Goal: Task Accomplishment & Management: Complete application form

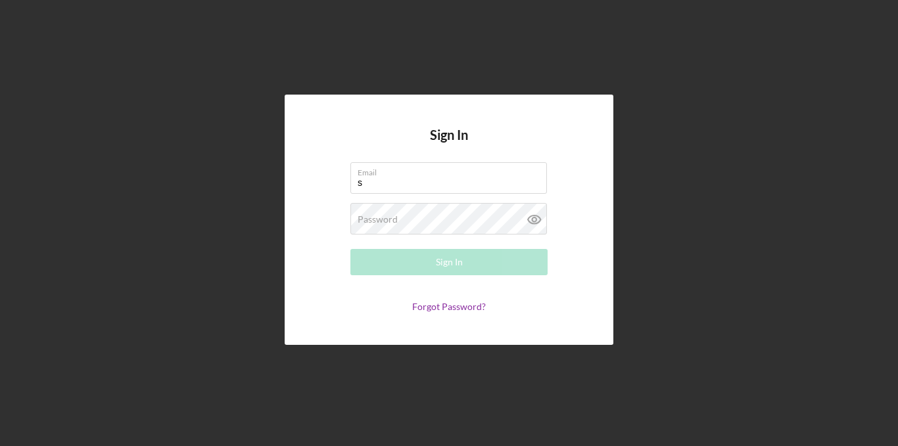
type input "[PERSON_NAME][EMAIL_ADDRESS][DOMAIN_NAME]"
click at [440, 218] on div "Password Required" at bounding box center [448, 219] width 197 height 33
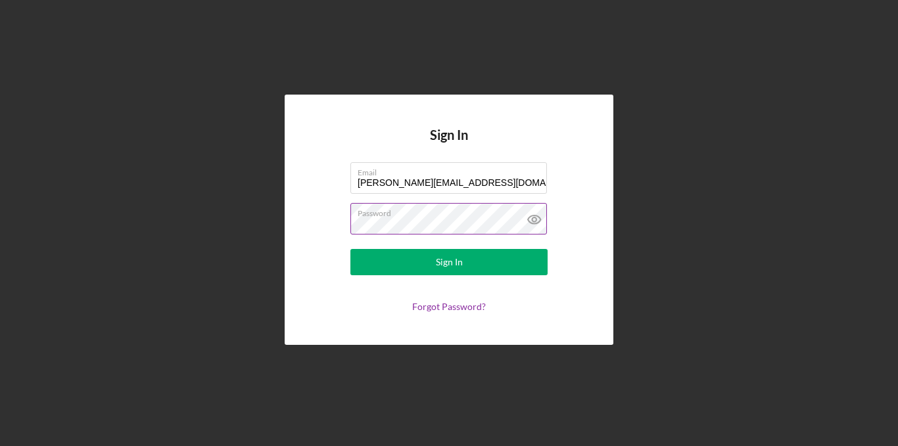
click at [350, 249] on button "Sign In" at bounding box center [448, 262] width 197 height 26
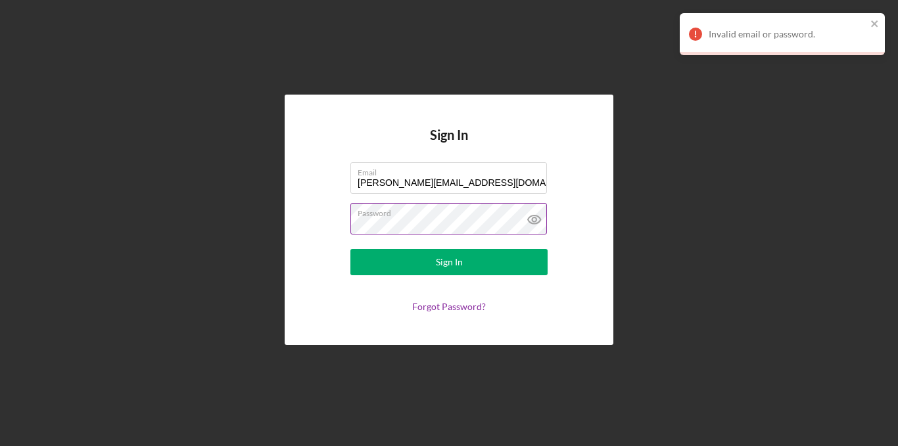
click at [350, 249] on button "Sign In" at bounding box center [448, 262] width 197 height 26
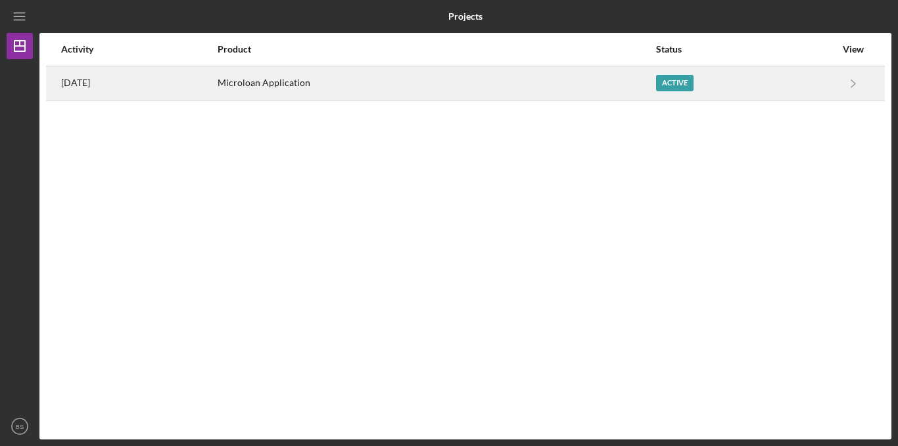
click at [680, 84] on div "Active" at bounding box center [674, 83] width 37 height 16
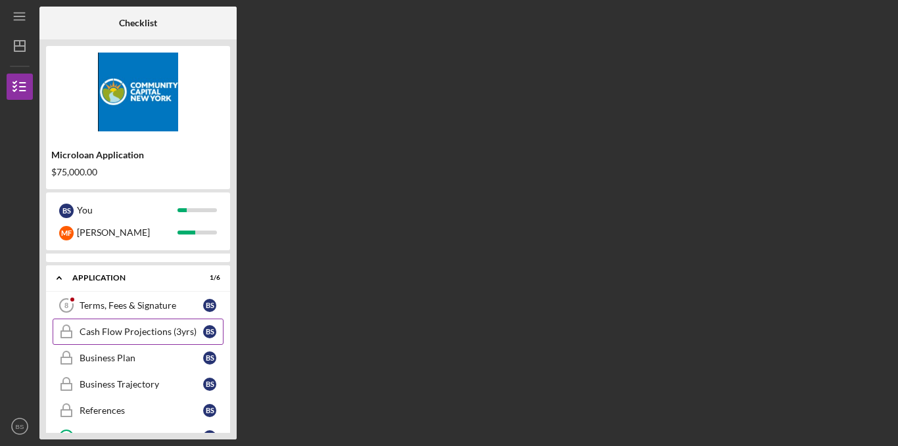
scroll to position [17, 0]
click at [137, 331] on div "Cash Flow Projections (3yrs)" at bounding box center [142, 332] width 124 height 11
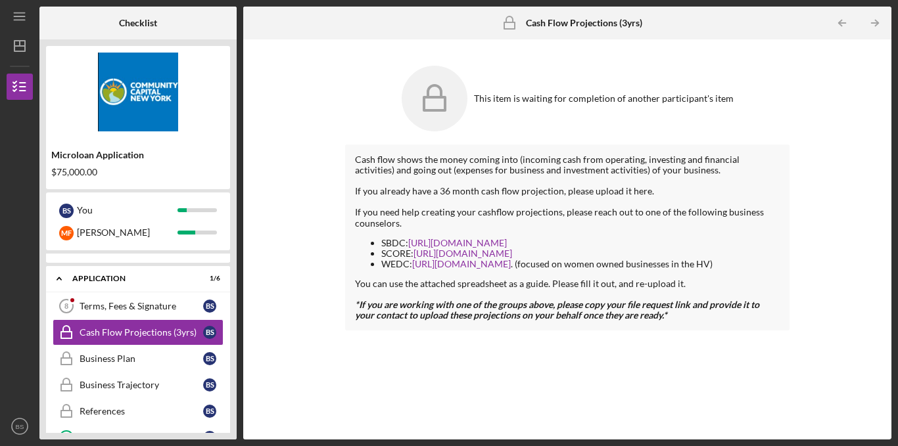
click at [436, 114] on icon at bounding box center [435, 99] width 66 height 66
click at [156, 304] on div "Terms, Fees & Signature" at bounding box center [142, 306] width 124 height 11
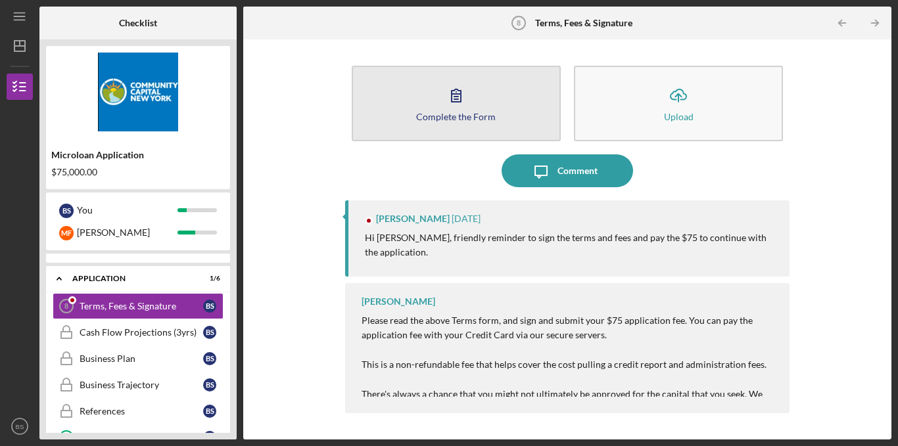
click at [449, 106] on icon "button" at bounding box center [456, 95] width 33 height 33
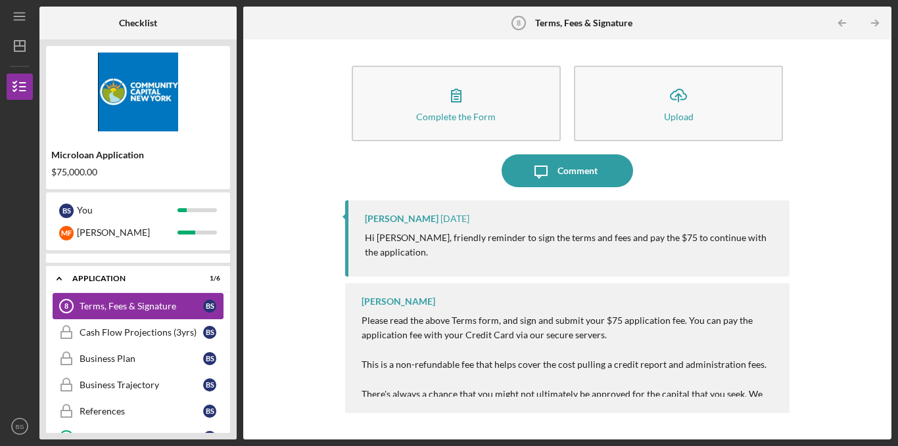
click at [143, 313] on link "Terms, Fees & Signature 8 Terms, Fees & Signature B S" at bounding box center [138, 306] width 171 height 26
click at [129, 333] on div "Cash Flow Projections (3yrs)" at bounding box center [142, 332] width 124 height 11
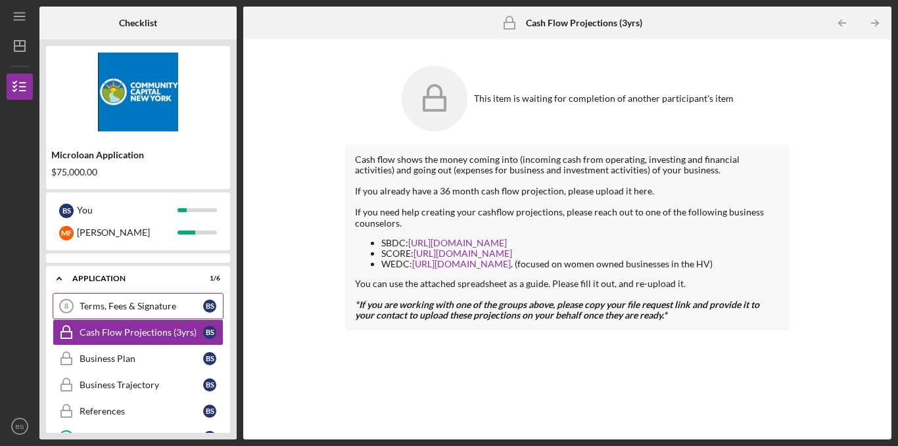
click at [133, 313] on link "Terms, Fees & Signature 8 Terms, Fees & Signature B S" at bounding box center [138, 306] width 171 height 26
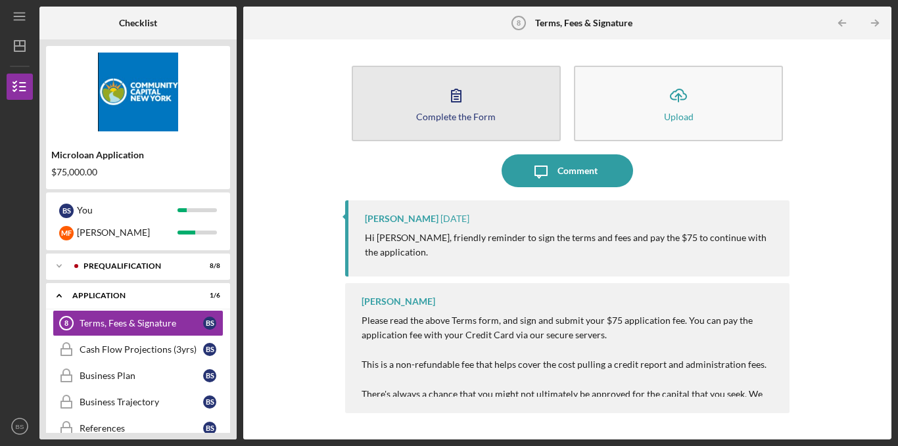
click at [493, 105] on button "Complete the Form Form" at bounding box center [456, 104] width 209 height 76
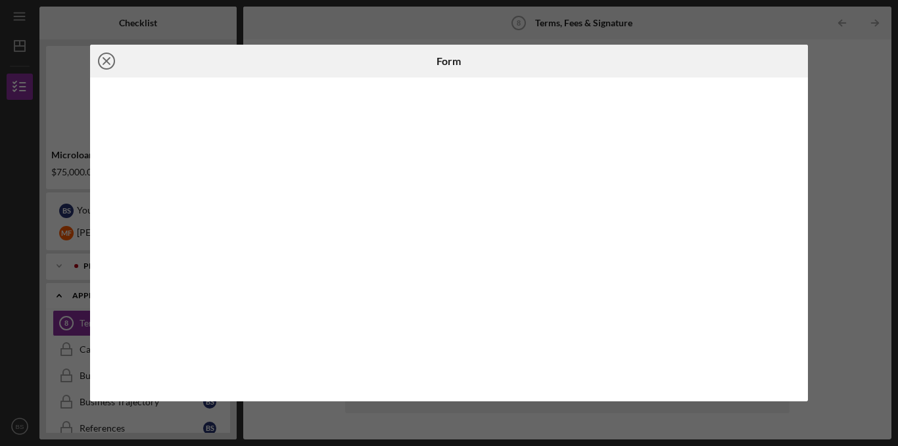
click at [105, 57] on icon "Icon/Close" at bounding box center [106, 61] width 33 height 33
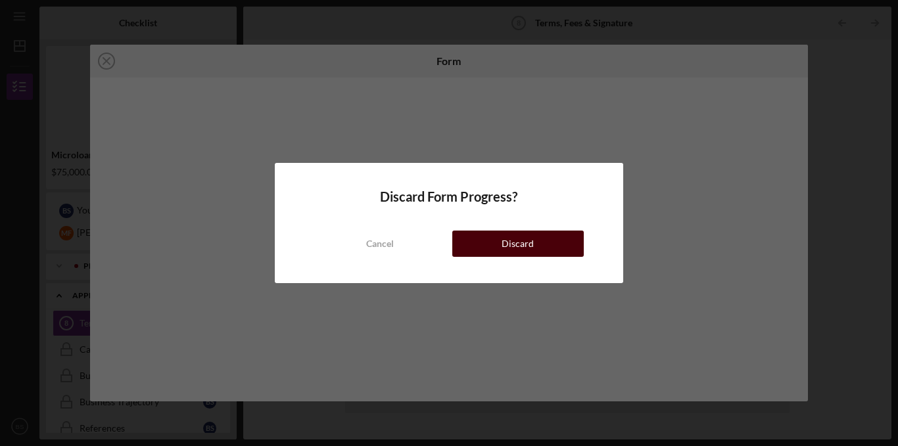
click at [491, 242] on button "Discard" at bounding box center [517, 244] width 131 height 26
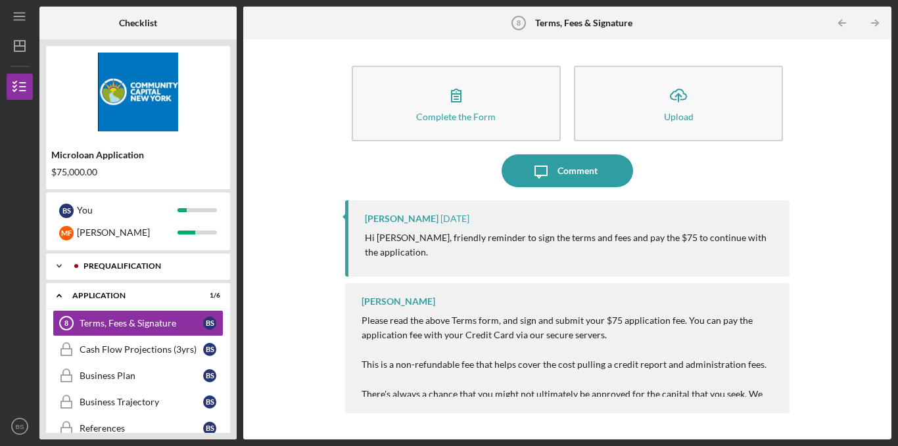
click at [84, 266] on div "Prequalification" at bounding box center [148, 266] width 130 height 8
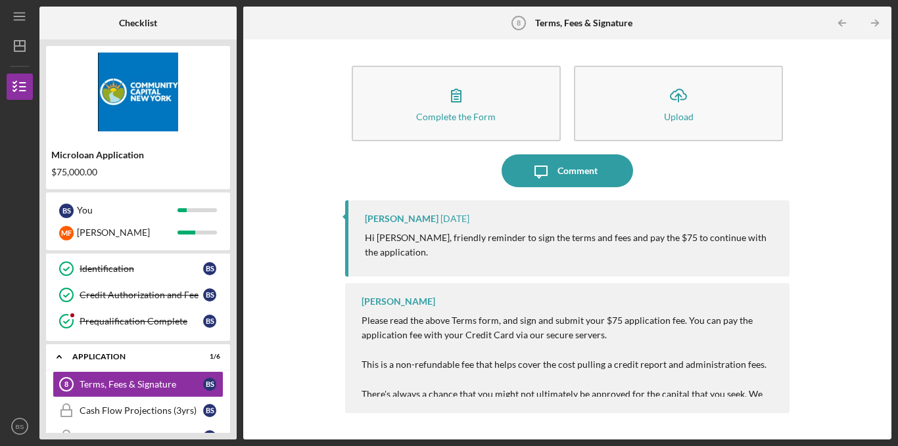
scroll to position [157, 0]
click at [100, 322] on div "Prequalification Complete" at bounding box center [142, 320] width 124 height 11
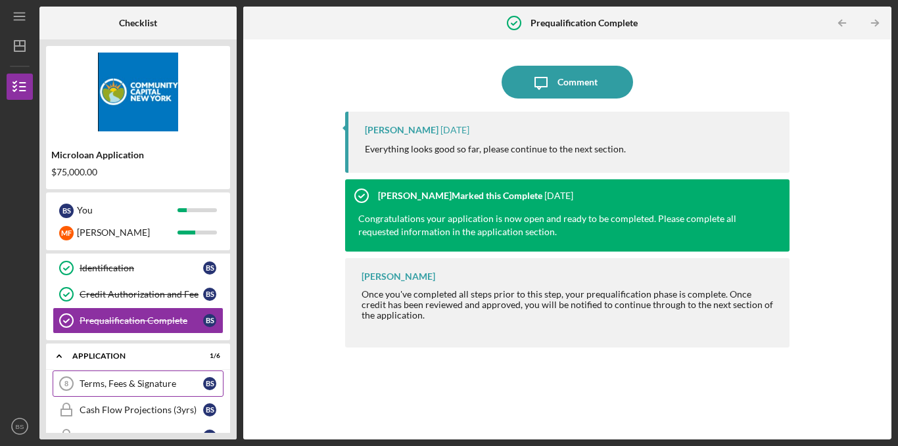
click at [128, 379] on div "Terms, Fees & Signature" at bounding box center [142, 384] width 124 height 11
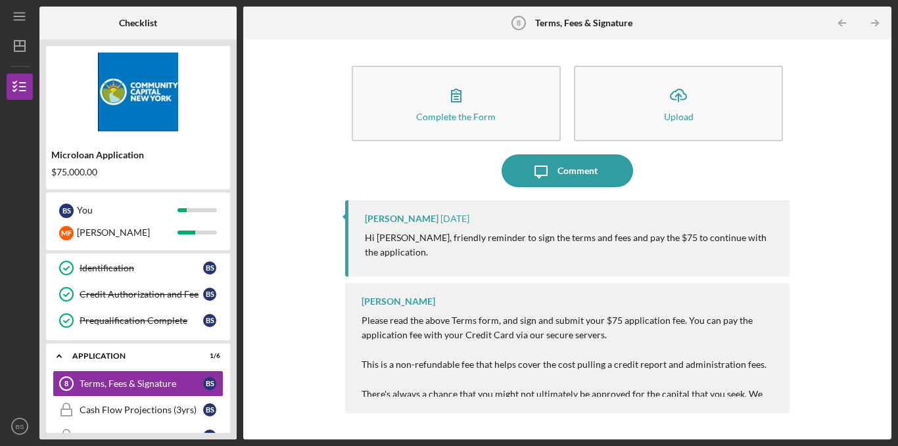
drag, startPoint x: 446, startPoint y: 101, endPoint x: 300, endPoint y: 161, distance: 157.9
click at [446, 102] on icon "button" at bounding box center [456, 95] width 33 height 33
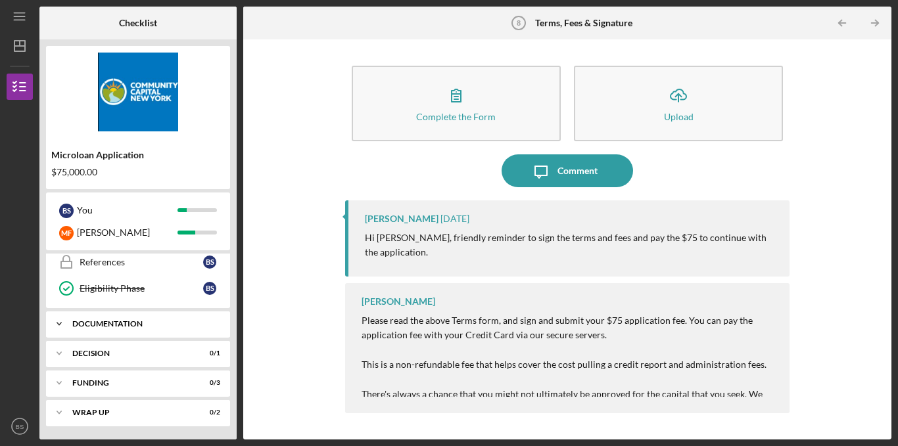
click at [96, 333] on div "Icon/Expander Documentation 0 / 20" at bounding box center [138, 324] width 184 height 26
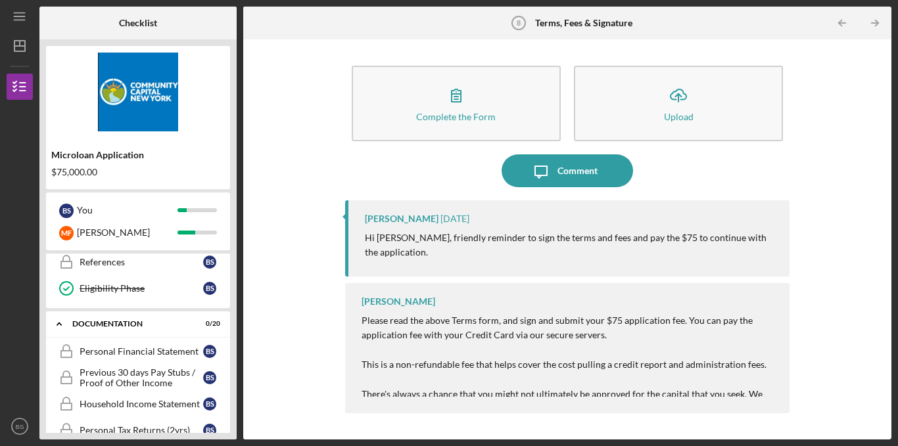
click at [108, 310] on div "Icon/Expander Prequalification 8 / 8 Welcome Welcome B S Personal Information P…" at bounding box center [138, 343] width 184 height 179
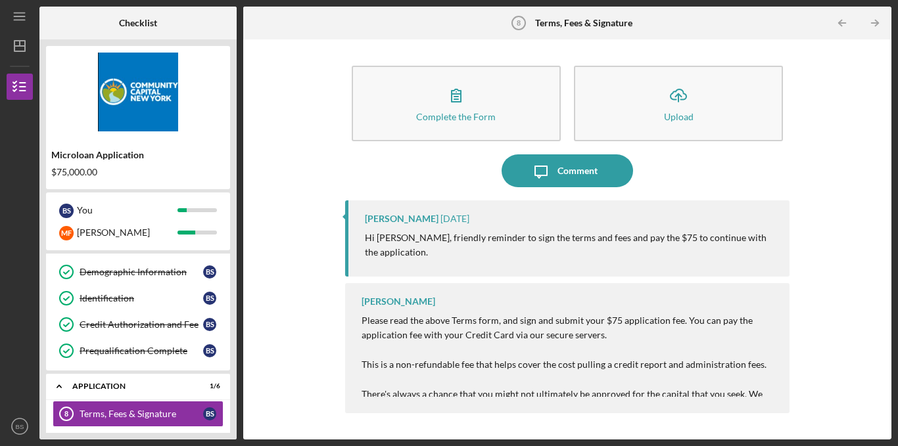
scroll to position [0, 0]
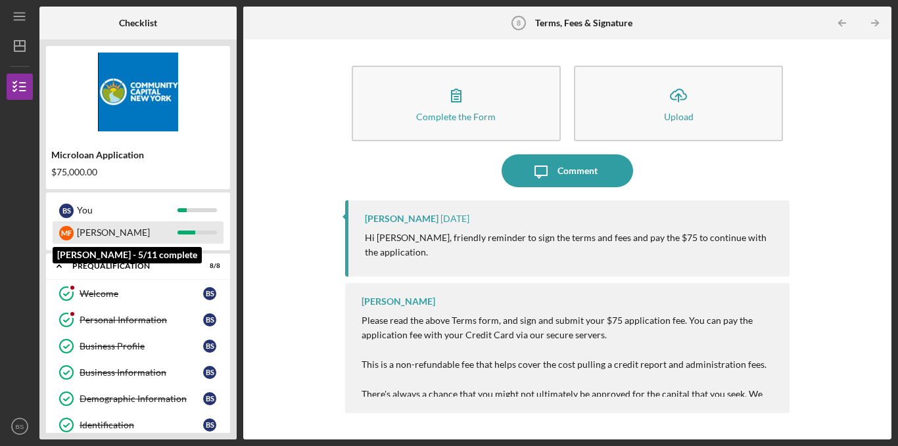
click at [85, 226] on div "[PERSON_NAME]" at bounding box center [127, 232] width 101 height 22
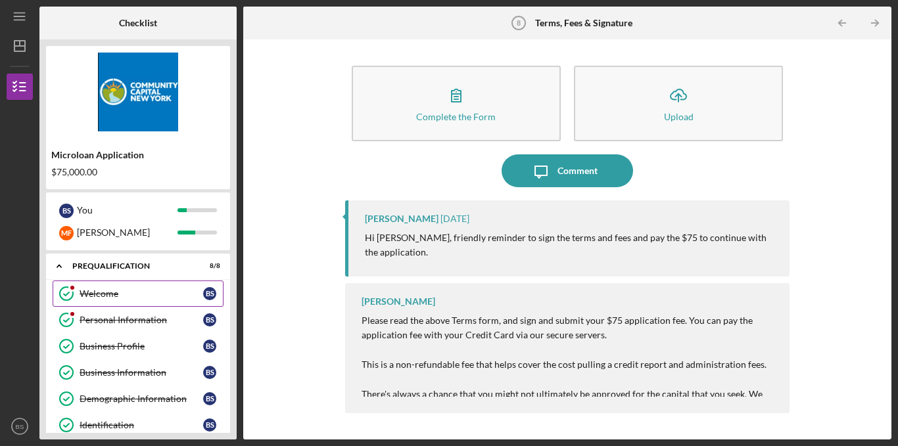
click at [129, 287] on link "Welcome Welcome B S" at bounding box center [138, 294] width 171 height 26
